Goal: Task Accomplishment & Management: Complete application form

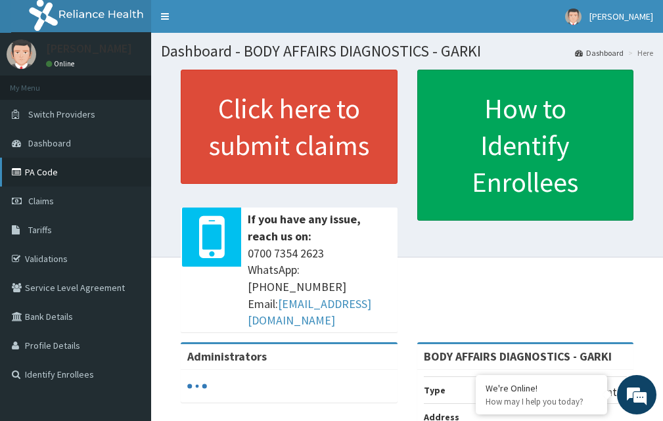
click at [58, 165] on link "PA Code" at bounding box center [75, 172] width 151 height 29
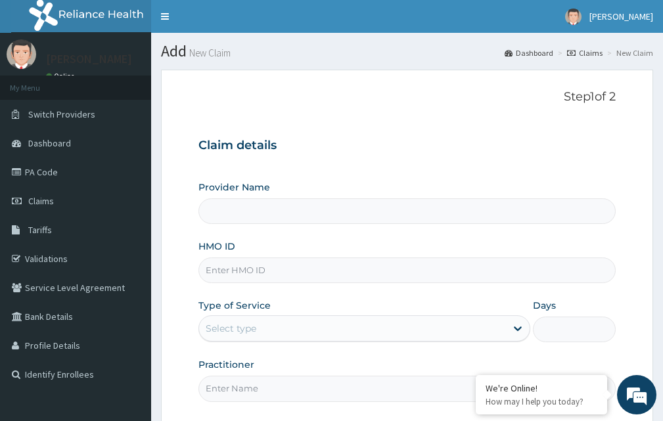
type input "BODY AFFAIRS DIAGNOSTICS - GARKI"
click at [247, 270] on input "HMO ID" at bounding box center [406, 271] width 417 height 26
type input "GKE/10005/B"
click at [273, 326] on div "Select type" at bounding box center [352, 328] width 307 height 21
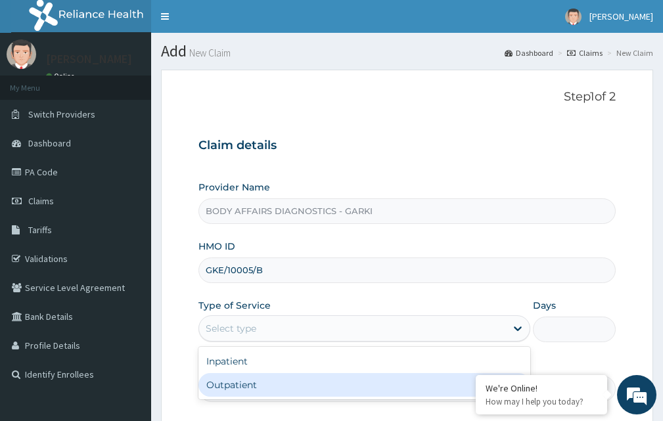
click at [273, 390] on div "Outpatient" at bounding box center [364, 385] width 332 height 24
type input "1"
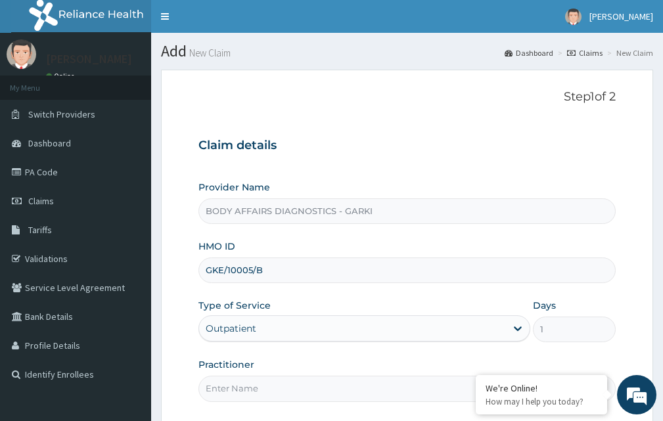
click at [276, 390] on input "Practitioner" at bounding box center [406, 389] width 417 height 26
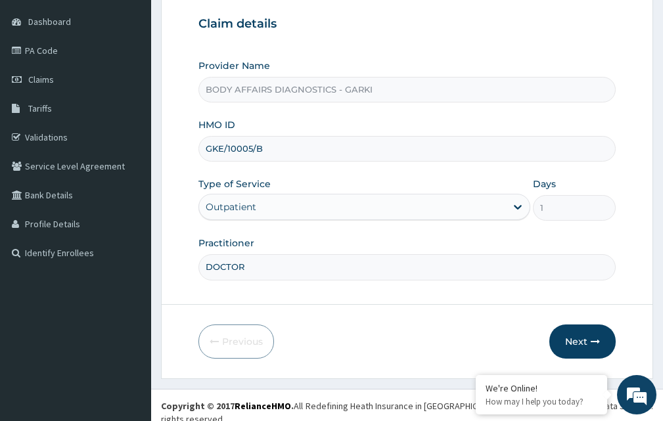
scroll to position [123, 0]
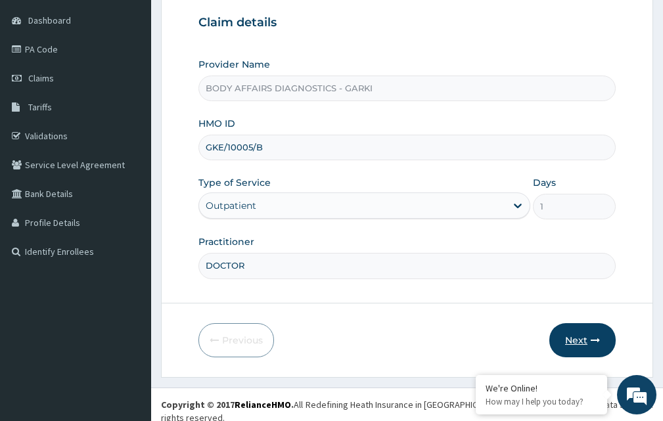
type input "DOCTOR"
click at [599, 339] on button "Next" at bounding box center [582, 340] width 66 height 34
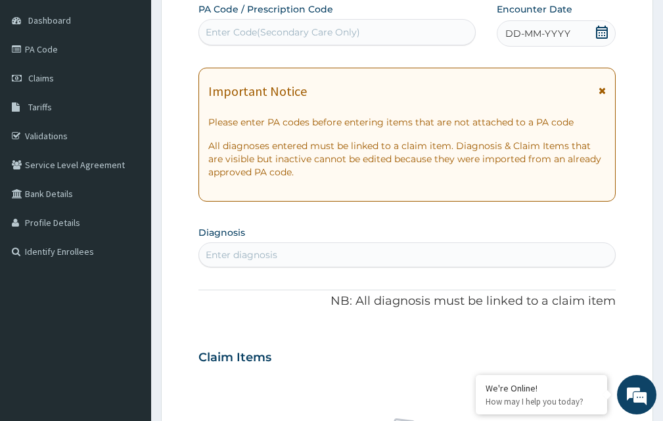
click at [227, 31] on div "Enter Code(Secondary Care Only)" at bounding box center [283, 32] width 154 height 13
paste input "PA/F1B201"
type input "PA/F1B201"
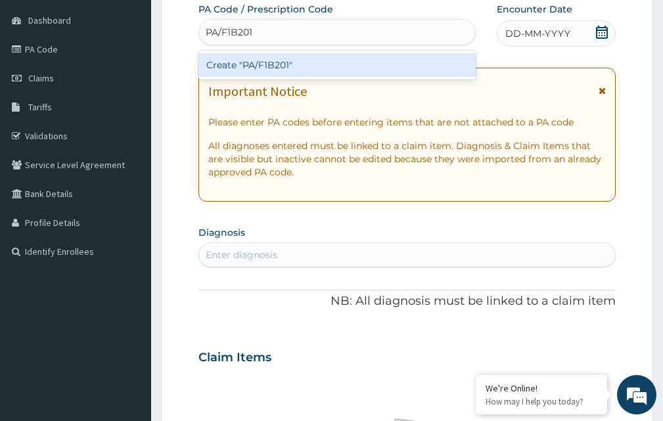
click at [257, 68] on div "Create "PA/F1B201"" at bounding box center [336, 65] width 277 height 24
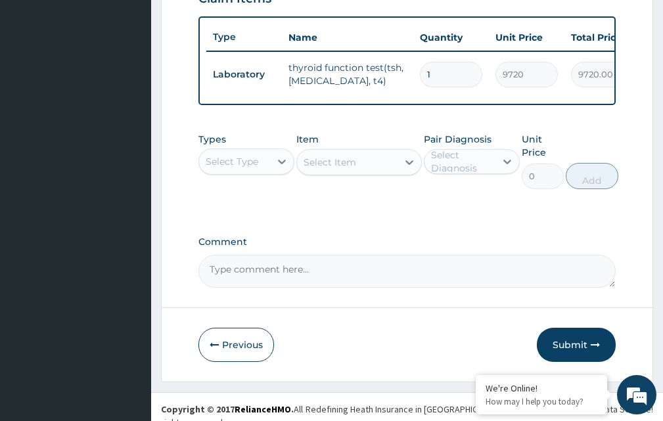
scroll to position [500, 0]
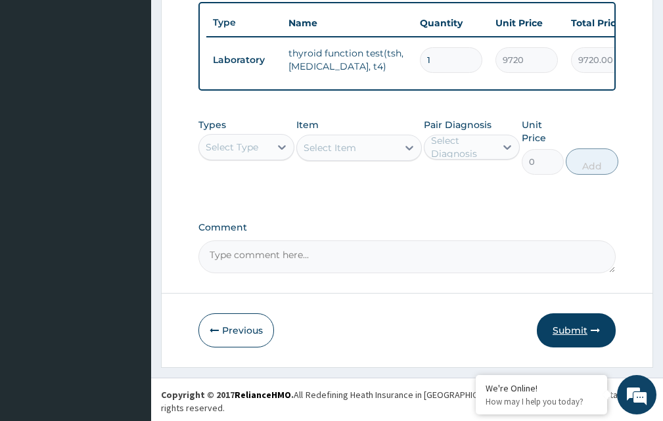
click at [560, 337] on button "Submit" at bounding box center [576, 330] width 79 height 34
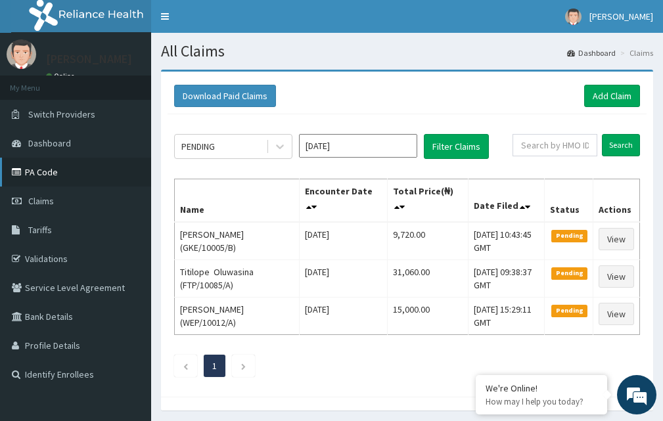
click at [57, 181] on link "PA Code" at bounding box center [75, 172] width 151 height 29
